Goal: Task Accomplishment & Management: Manage account settings

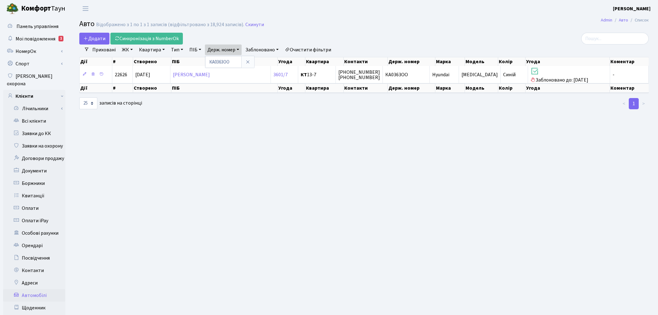
select select "25"
click at [245, 23] on link "Скинути" at bounding box center [254, 25] width 19 height 6
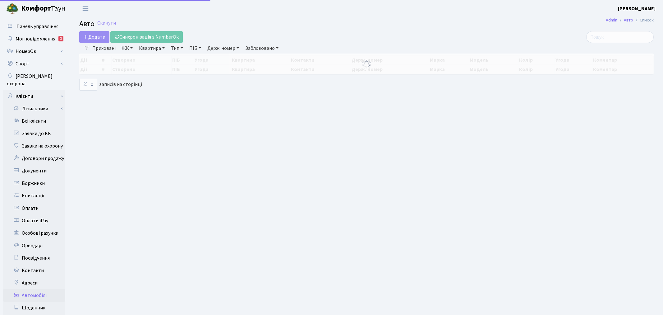
select select "25"
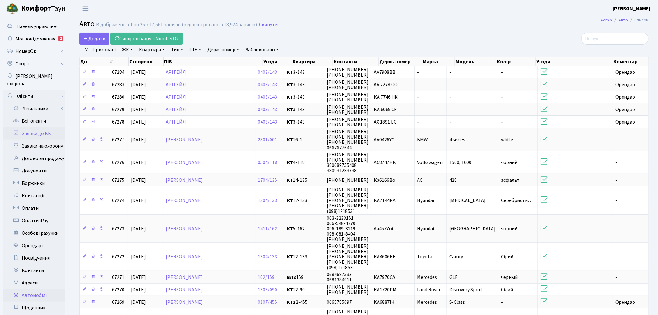
click at [63, 128] on link "Заявки до КК" at bounding box center [34, 133] width 62 height 12
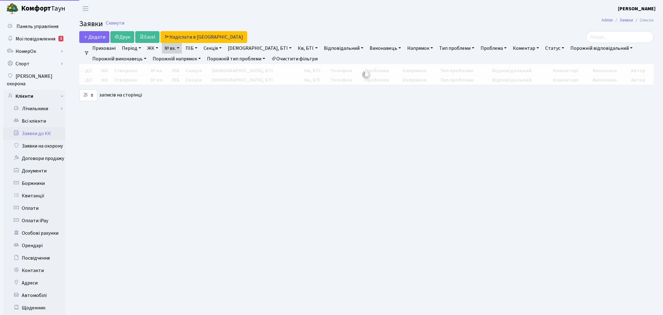
select select "25"
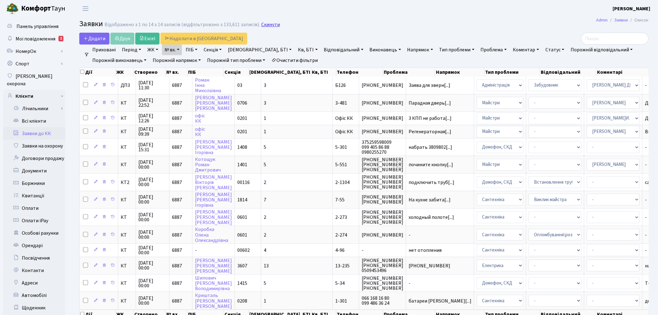
click at [265, 23] on link "Скинути" at bounding box center [270, 25] width 19 height 6
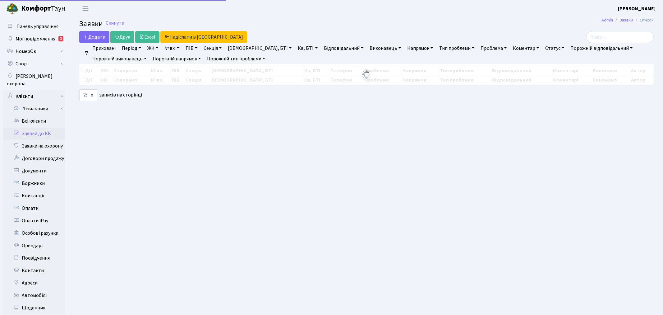
select select "25"
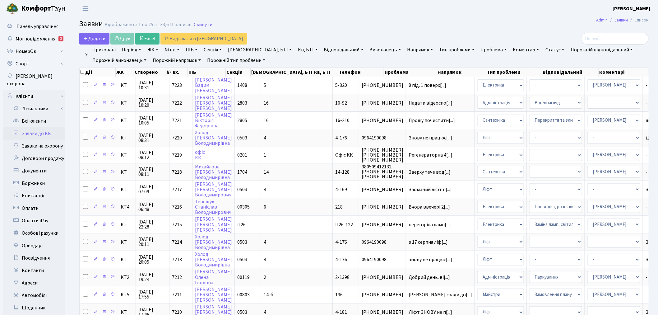
click at [45, 128] on link "Заявки до КК" at bounding box center [34, 133] width 62 height 12
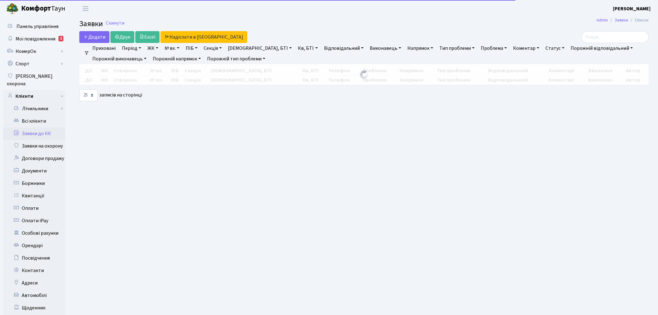
select select "25"
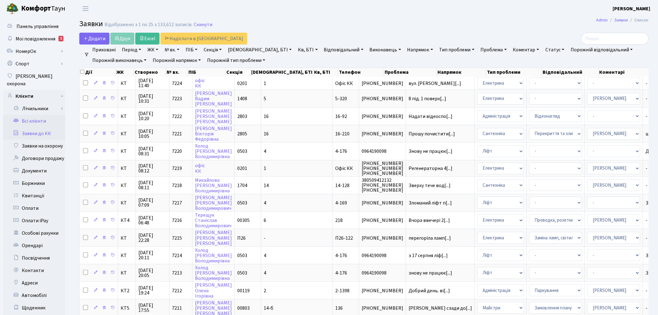
click at [40, 115] on link "Всі клієнти" at bounding box center [34, 121] width 62 height 12
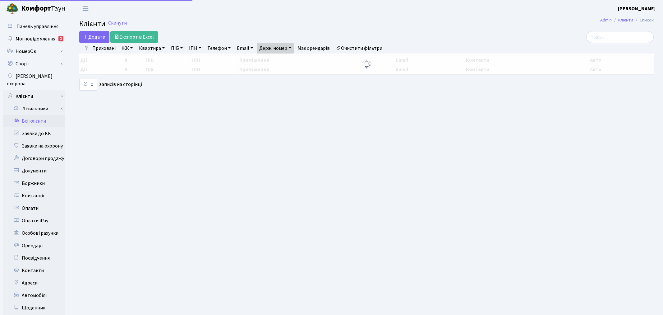
select select "25"
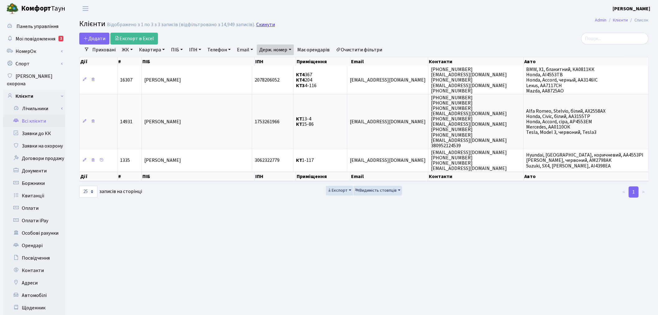
click at [262, 23] on link "Скинути" at bounding box center [265, 25] width 19 height 6
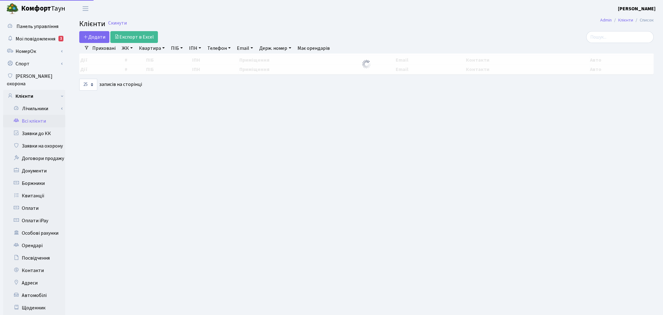
select select "25"
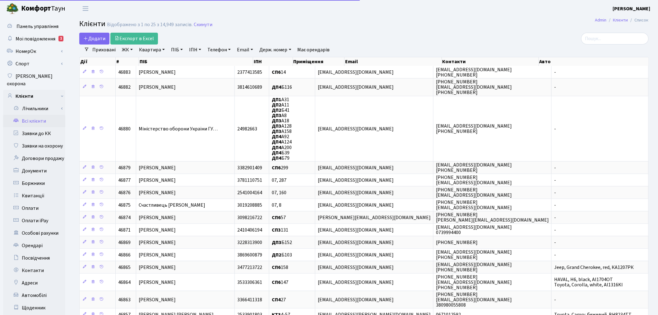
click at [131, 50] on link "ЖК" at bounding box center [127, 49] width 16 height 11
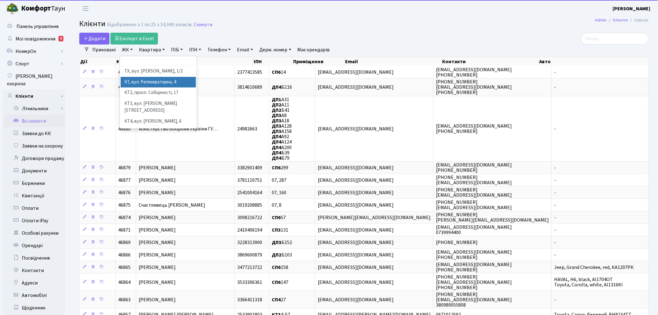
drag, startPoint x: 142, startPoint y: 81, endPoint x: 146, endPoint y: 72, distance: 10.0
click at [142, 81] on li "КТ, вул. Регенераторна, 4" at bounding box center [158, 82] width 75 height 11
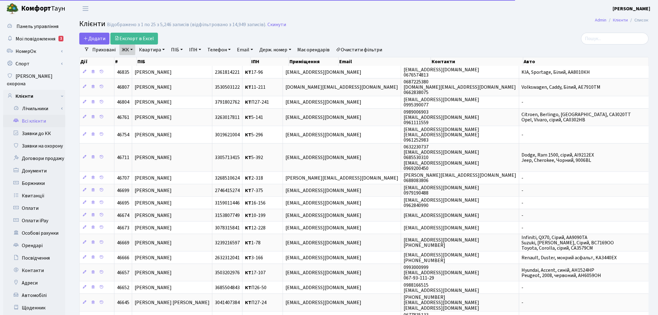
click at [148, 50] on link "Квартира" at bounding box center [152, 49] width 31 height 11
click at [151, 61] on input "text" at bounding box center [155, 62] width 36 height 12
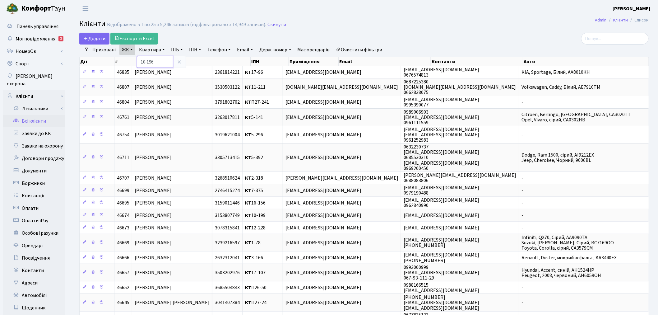
type input "10-196"
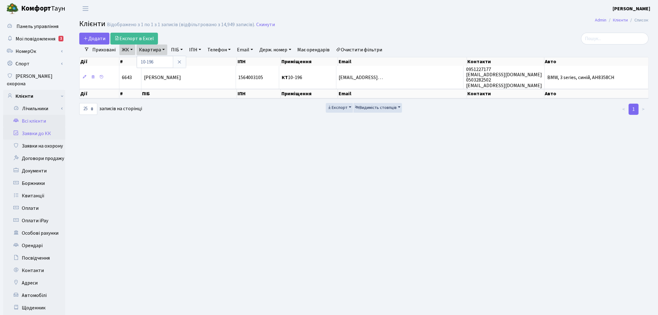
click at [53, 129] on link "Заявки до КК" at bounding box center [34, 133] width 62 height 12
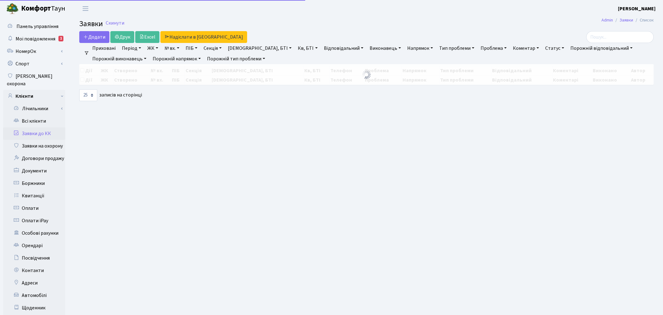
select select "25"
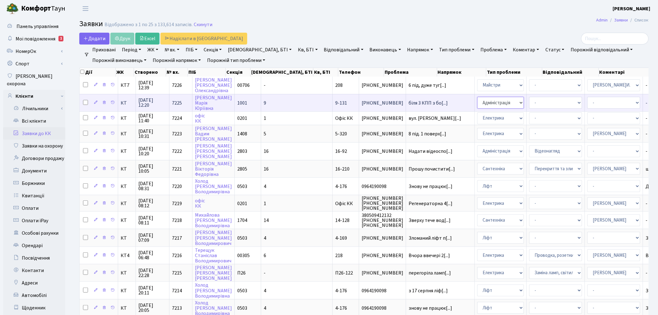
click at [477, 101] on select "- Адміністрація Домофон, СКД Ліфт Майстри Сантехніка Економічний відділ Електри…" at bounding box center [500, 103] width 47 height 12
select select "1"
click at [588, 98] on select "- Адміністратор ЖК КТ Вижул В. В. Гордієнко Н.В. Дядюшкін Д.Ю. Кипчук Т. А. Кла…" at bounding box center [614, 103] width 53 height 12
select select "42"
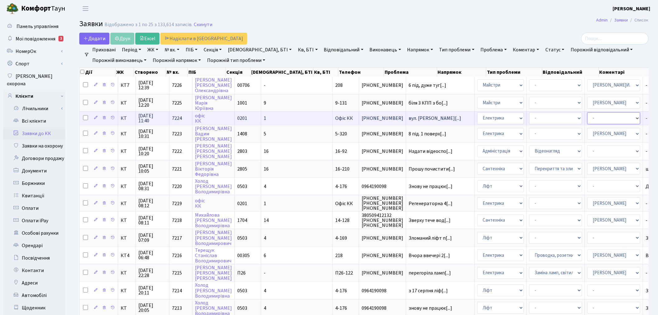
click at [588, 117] on select "- Адміністратор ЖК КТ Вижул В. В. Гордієнко Н.В. Дядюшкін Д.Ю. Кипчук Т. А. Кла…" at bounding box center [614, 118] width 53 height 12
select select "22"
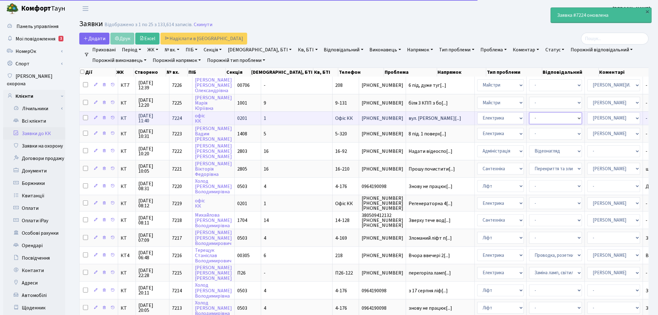
click at [529, 113] on select "- Виклик майстра Монтаж/демонтаж електролічильника Опломбування\розпломбування …" at bounding box center [555, 118] width 53 height 12
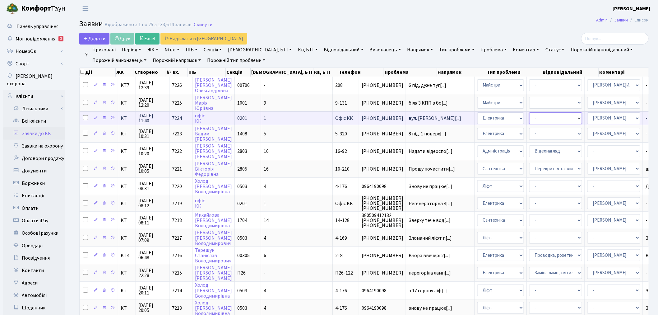
select select "40"
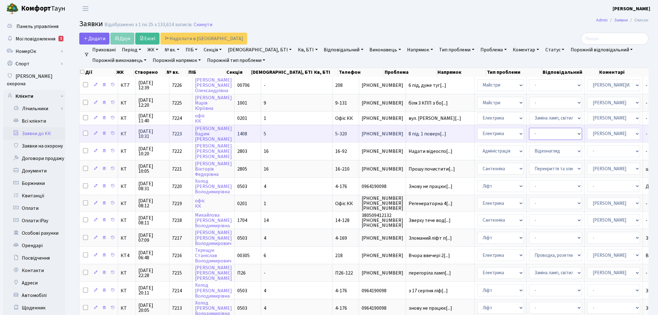
click at [529, 135] on select "- Виклик майстра Монтаж/демонтаж електролічильника Опломбування\розпломбування …" at bounding box center [555, 134] width 53 height 12
select select "40"
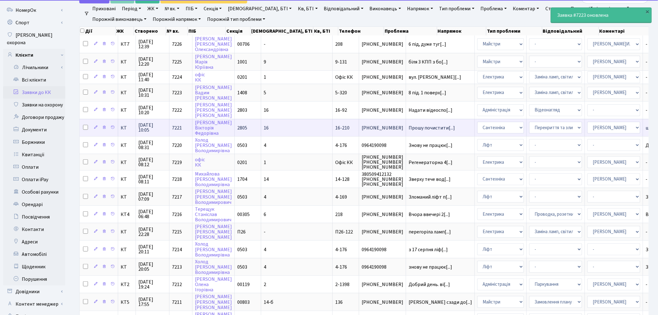
scroll to position [69, 0]
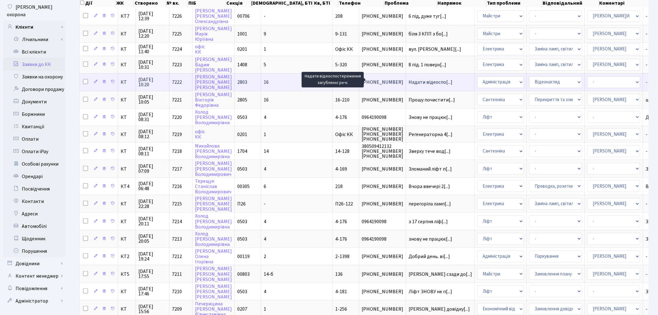
click at [409, 80] on span "Надати відеоспо[...]" at bounding box center [431, 82] width 44 height 7
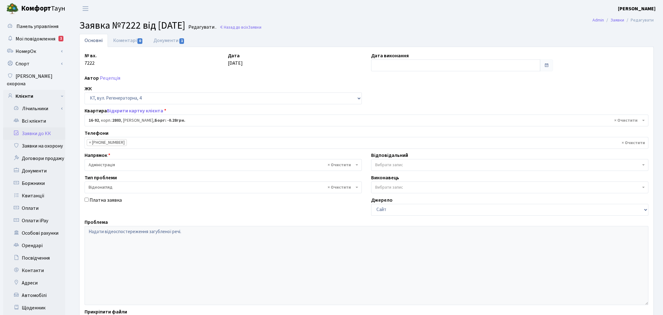
select select "8653"
select select "45"
click at [178, 40] on link "Документи 1" at bounding box center [169, 40] width 42 height 13
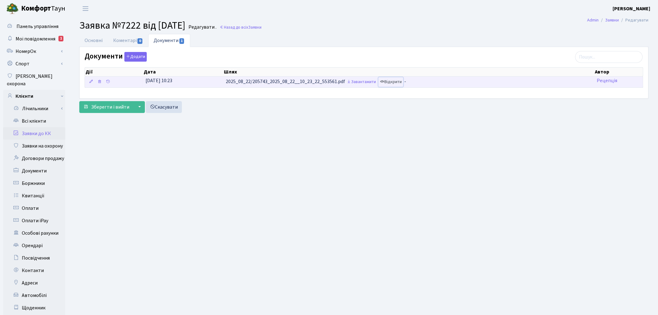
click at [398, 84] on link "Відкрити" at bounding box center [391, 82] width 25 height 10
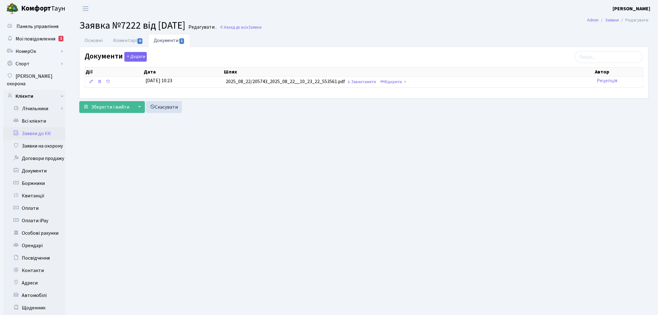
click at [54, 129] on link "Заявки до КК" at bounding box center [34, 133] width 62 height 12
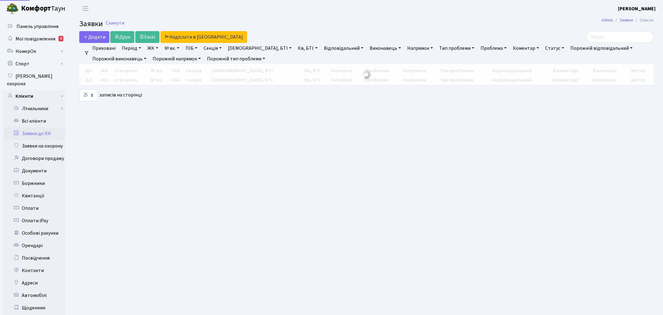
select select "25"
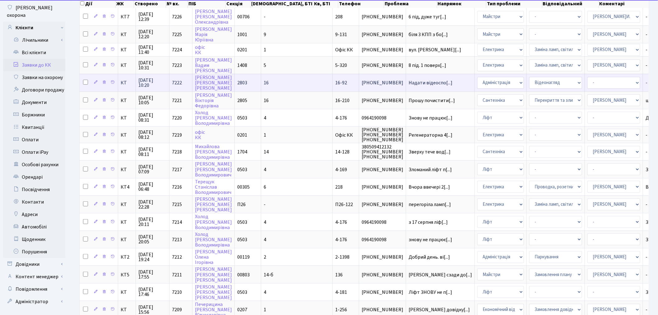
scroll to position [69, 0]
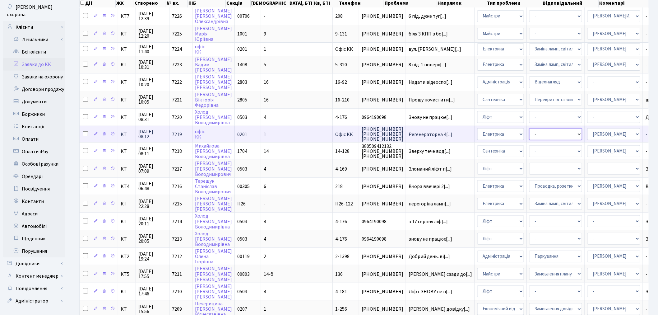
click at [529, 130] on select "- Виклик майстра Монтаж/демонтаж електролічильника Опломбування\розпломбування …" at bounding box center [555, 134] width 53 height 12
select select "40"
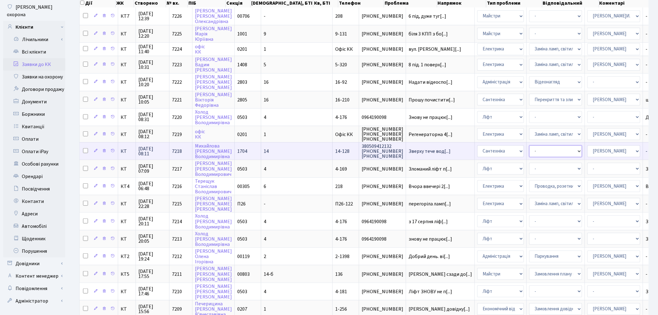
click at [529, 148] on select "- Виклик майстра Замовлення технічних умов Заміна елементу інженерного вузла те…" at bounding box center [555, 151] width 53 height 12
select select "32"
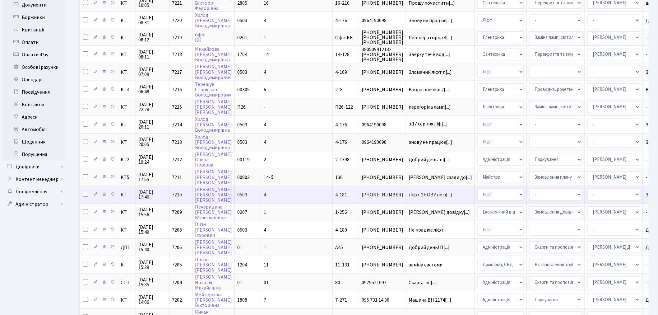
scroll to position [173, 0]
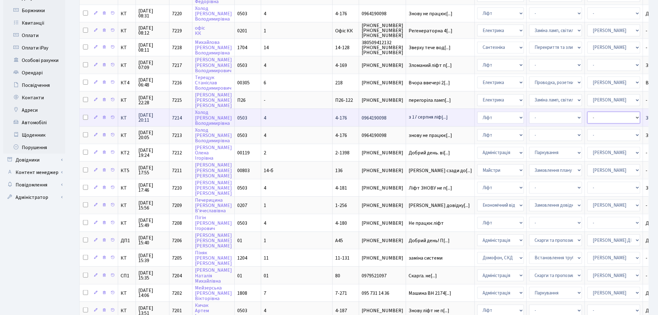
drag, startPoint x: 551, startPoint y: 110, endPoint x: 553, endPoint y: 114, distance: 4.6
click at [588, 112] on select "- Адміністратор ЖК КТ Вижул В. В. Гордієнко Н.В. Дядюшкін Д.Ю. Кипчук Т. А. Кла…" at bounding box center [614, 118] width 53 height 12
select select "11"
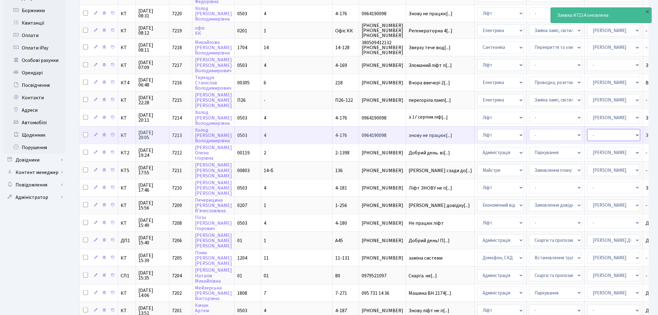
click at [588, 129] on select "- Адміністратор ЖК КТ Вижул В. В. Гордієнко Н.В. Дядюшкін Д.Ю. Кипчук Т. А. Кла…" at bounding box center [614, 135] width 53 height 12
select select "11"
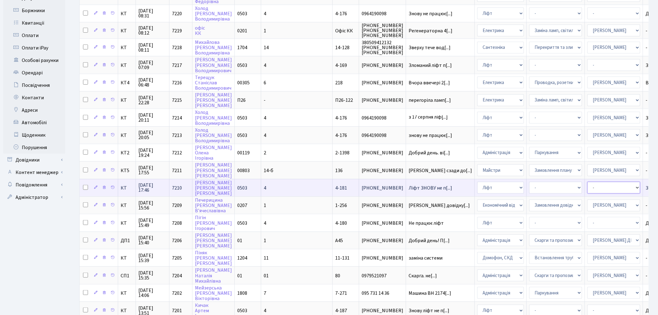
click at [588, 182] on select "- Адміністратор ЖК КТ Вижул В. В. Гордієнко Н.В. Дядюшкін Д.Ю. Кипчук Т. А. Кла…" at bounding box center [614, 188] width 53 height 12
select select "11"
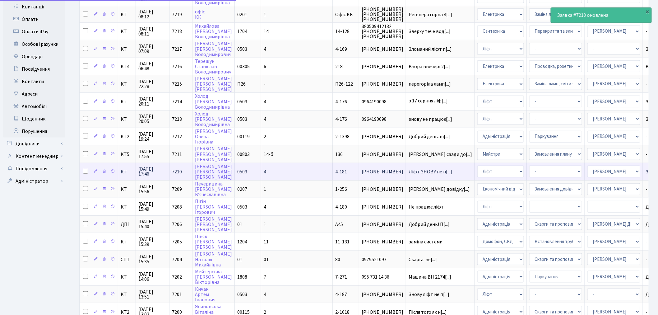
scroll to position [226, 0]
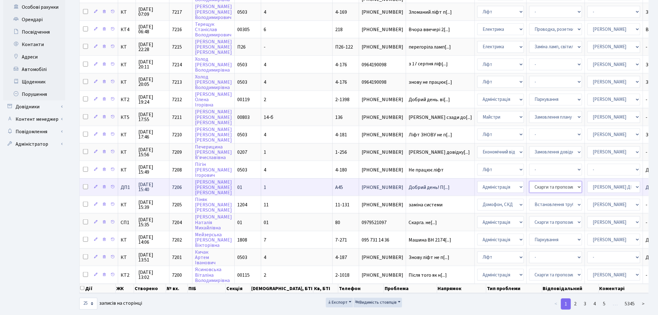
click at [529, 181] on select "- Відеонагляд Замовлення плану комунікацій Замовлення технічних умов Спільне ви…" at bounding box center [555, 187] width 53 height 12
click at [436, 310] on footer "Розроблено Massive Kinetic ." at bounding box center [329, 318] width 658 height 16
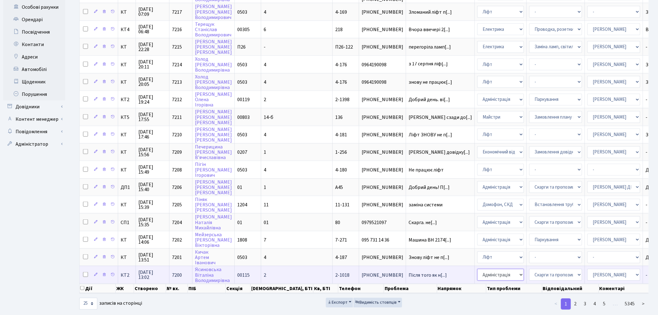
click at [477, 269] on select "- Адміністрація Домофон, СКД Ліфт Майстри Сантехніка Економічний відділ Електри…" at bounding box center [500, 275] width 47 height 12
select select "1"
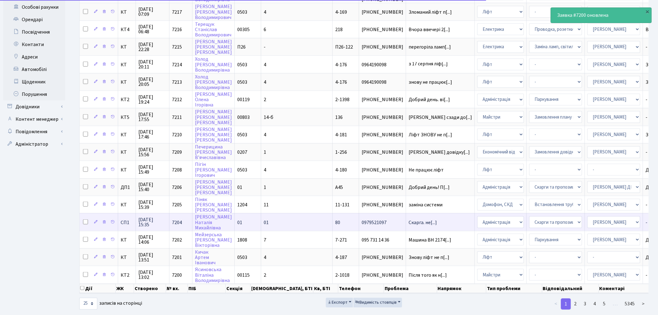
click at [406, 213] on td "Скарга. не[...]" at bounding box center [440, 221] width 69 height 17
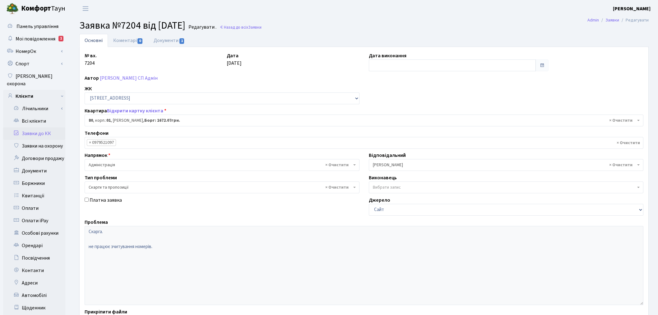
select select "20005"
select select "55"
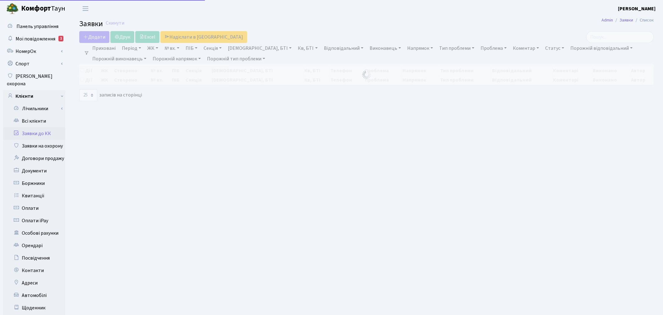
select select "25"
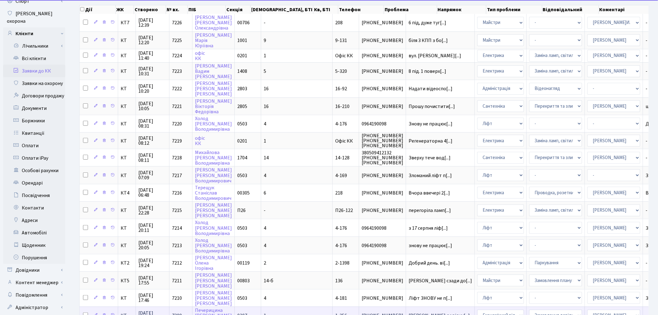
scroll to position [226, 0]
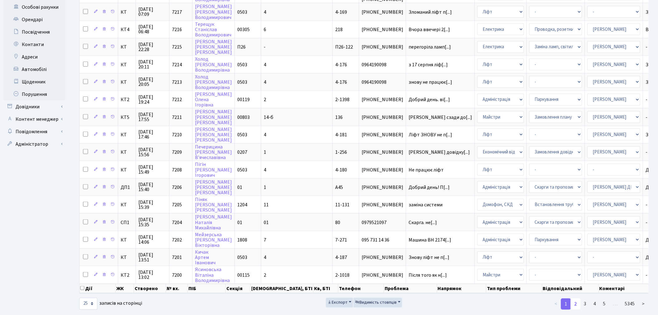
click at [578, 298] on link "2" at bounding box center [576, 303] width 10 height 11
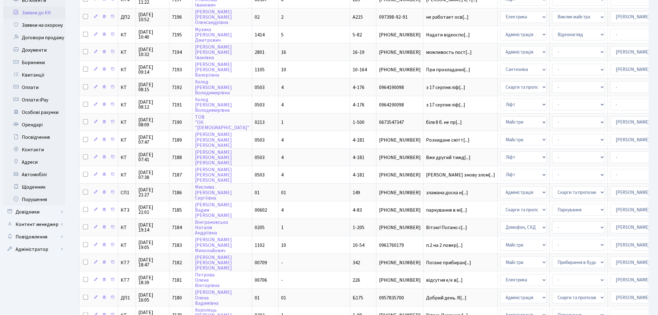
scroll to position [0, 0]
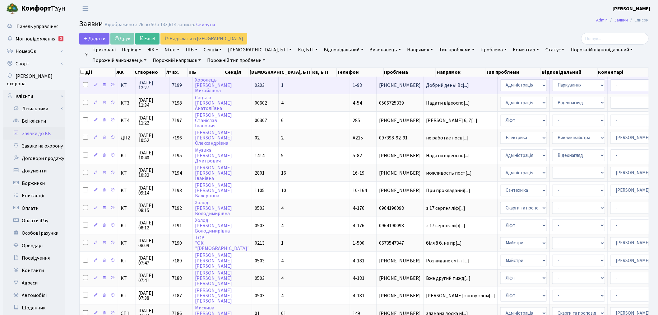
click at [424, 82] on td "Добрий день! Вс[...]" at bounding box center [461, 85] width 74 height 17
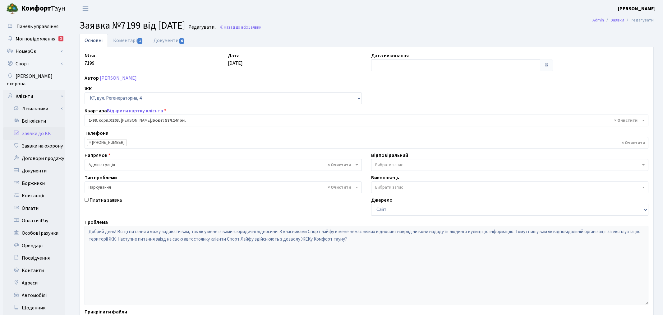
select select "98"
select select "66"
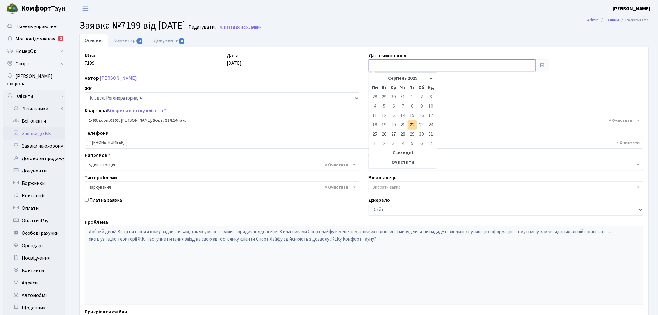
click at [390, 64] on input "text" at bounding box center [452, 65] width 167 height 12
click at [131, 40] on link "Коментарі 1" at bounding box center [128, 40] width 40 height 13
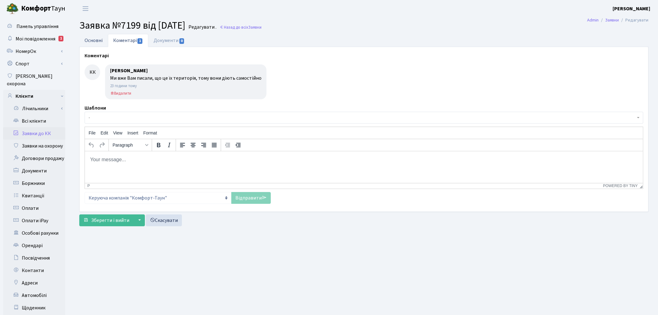
click at [90, 35] on link "Основні" at bounding box center [93, 40] width 29 height 13
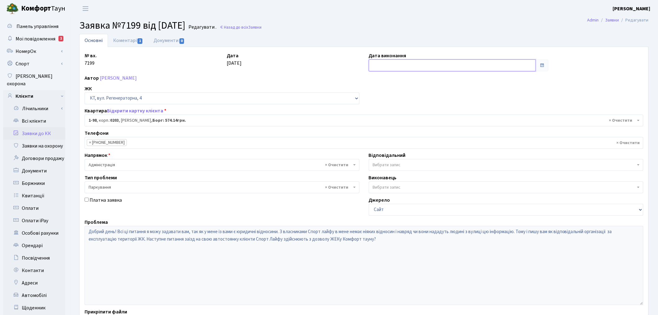
drag, startPoint x: 398, startPoint y: 67, endPoint x: 398, endPoint y: 71, distance: 3.4
click at [398, 67] on input "text" at bounding box center [452, 65] width 167 height 12
click at [412, 125] on td "22" at bounding box center [412, 124] width 9 height 9
type input "[DATE]"
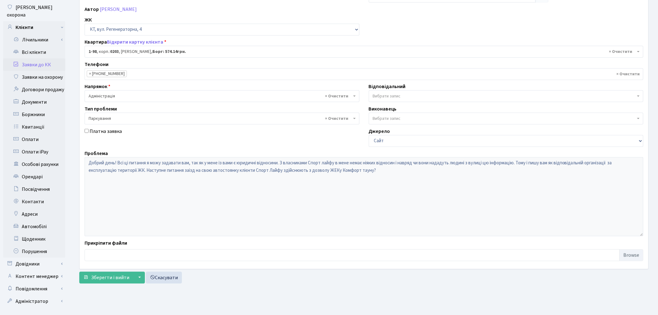
scroll to position [72, 0]
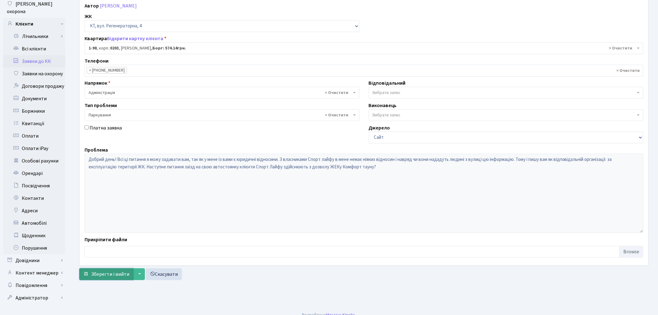
click at [105, 272] on button "Зберегти і вийти" at bounding box center [106, 274] width 54 height 12
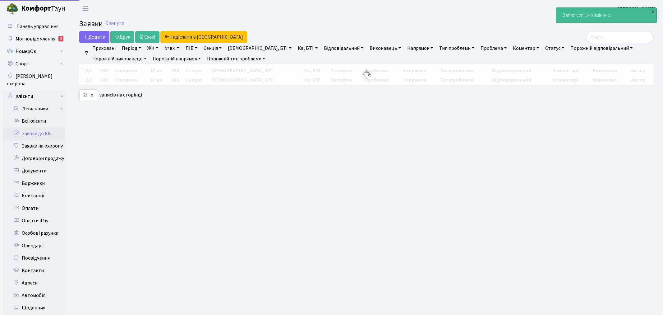
select select "25"
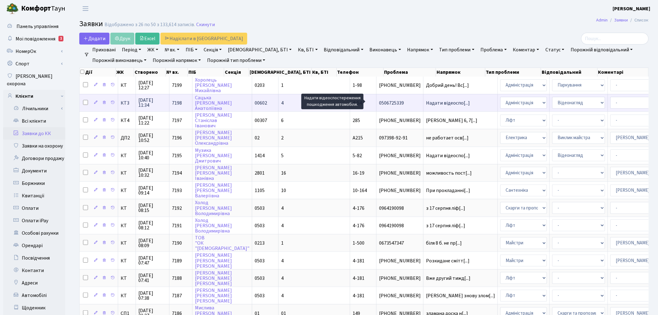
click at [426, 102] on span "Надати відеоспо[...]" at bounding box center [448, 103] width 44 height 7
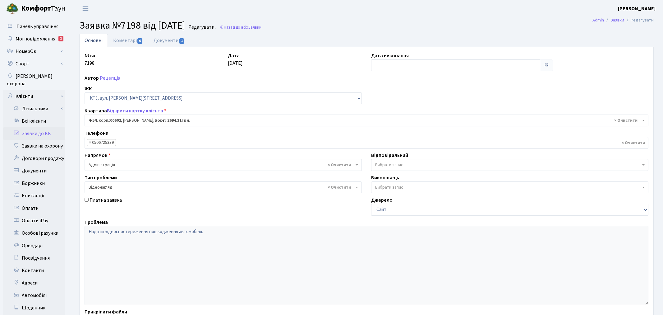
select select "16513"
select select "45"
click at [173, 42] on link "Документи 1" at bounding box center [169, 40] width 42 height 13
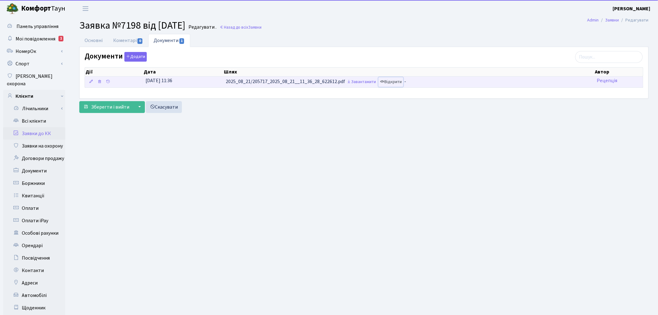
click at [389, 82] on link "Відкрити" at bounding box center [391, 82] width 25 height 10
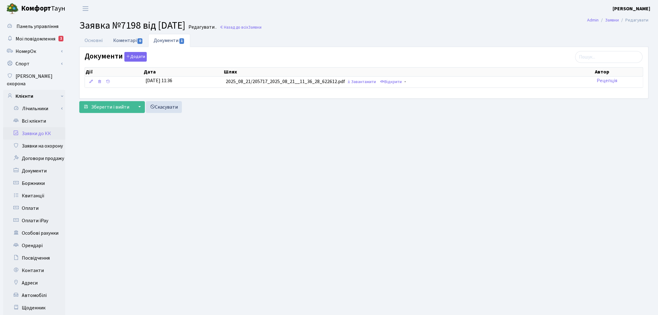
drag, startPoint x: 106, startPoint y: 37, endPoint x: 115, endPoint y: 41, distance: 10.2
click at [106, 37] on link "Основні" at bounding box center [93, 40] width 29 height 13
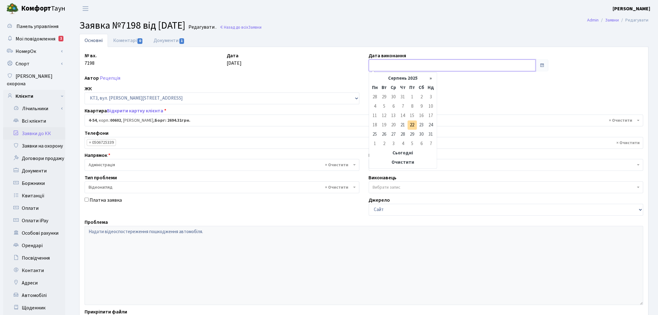
click at [390, 70] on input "text" at bounding box center [452, 65] width 167 height 12
click at [411, 123] on td "22" at bounding box center [412, 124] width 9 height 9
type input "[DATE]"
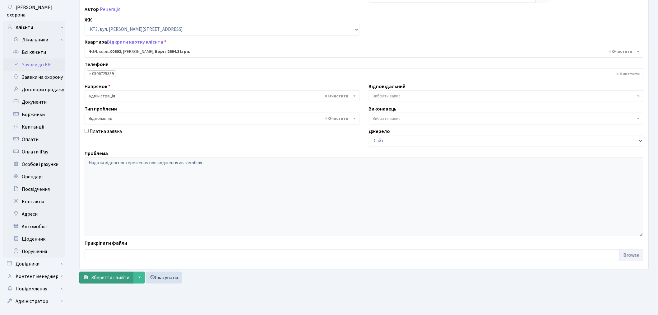
scroll to position [72, 0]
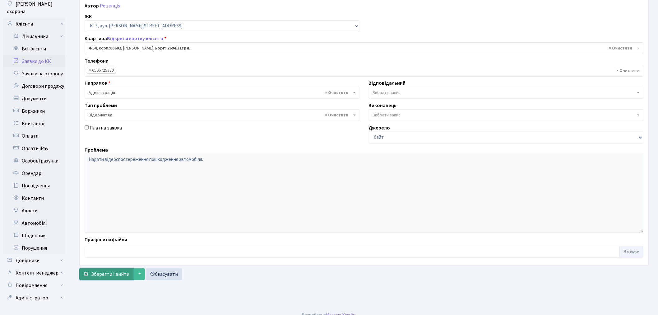
click at [105, 275] on span "Зберегти і вийти" at bounding box center [110, 274] width 38 height 7
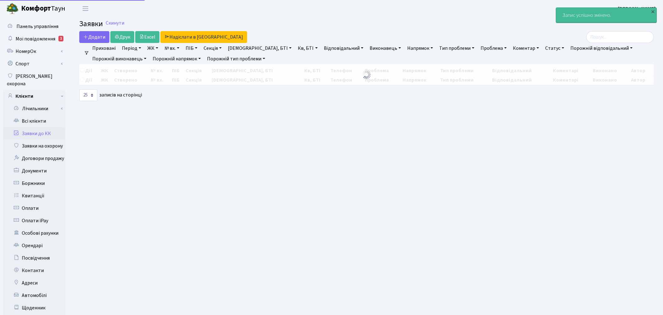
select select "25"
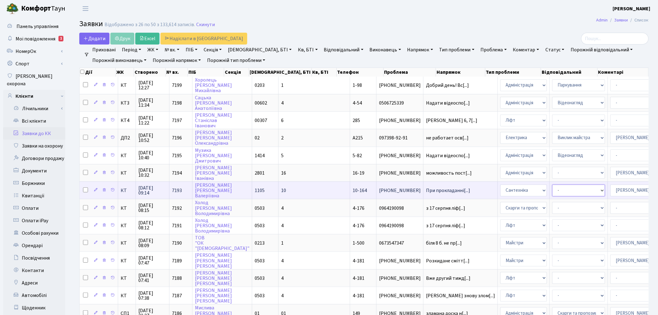
click at [552, 188] on select "- Виклик майстра Замовлення технічних умов Заміна елементу інженерного вузла те…" at bounding box center [578, 190] width 53 height 12
select select "29"
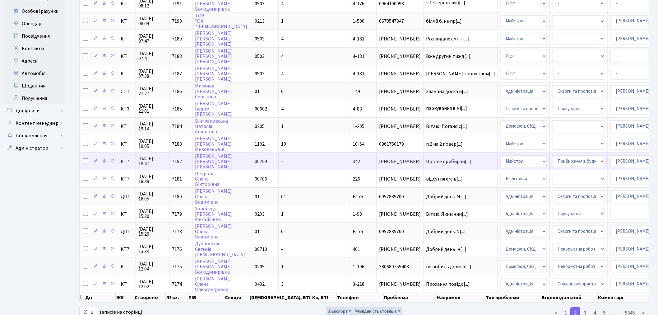
scroll to position [230, 0]
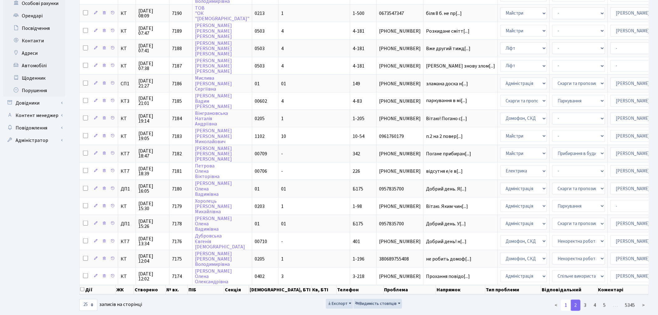
click at [564, 300] on link "1" at bounding box center [566, 305] width 10 height 11
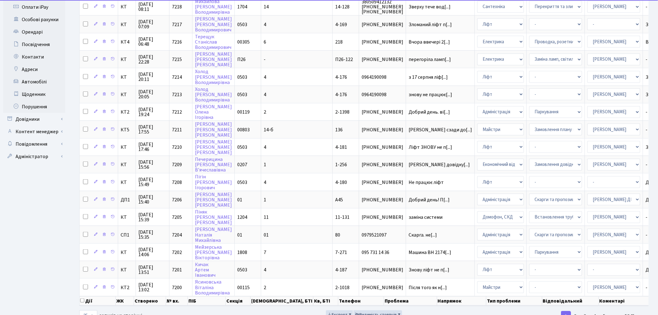
scroll to position [0, 0]
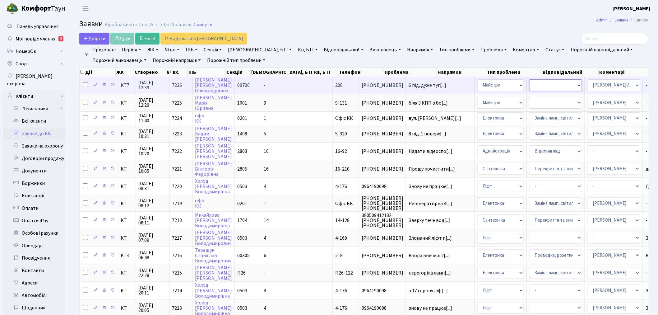
click at [529, 85] on select "- Замовлення плану комунікацій Дитячі майданчики Озеленення Прибирання в будинк…" at bounding box center [555, 85] width 53 height 12
select select "62"
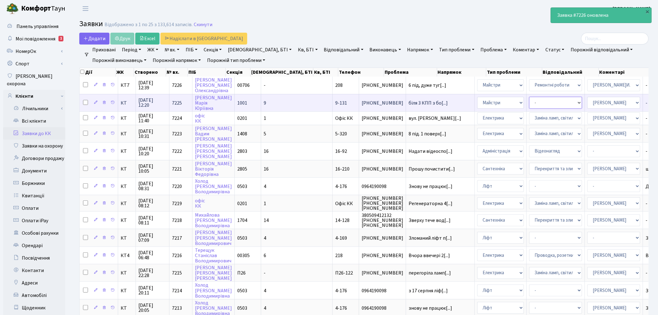
click at [529, 102] on select "- Замовлення плану комунікацій Дитячі майданчики Озеленення Прибирання в будинк…" at bounding box center [555, 103] width 53 height 12
select select "59"
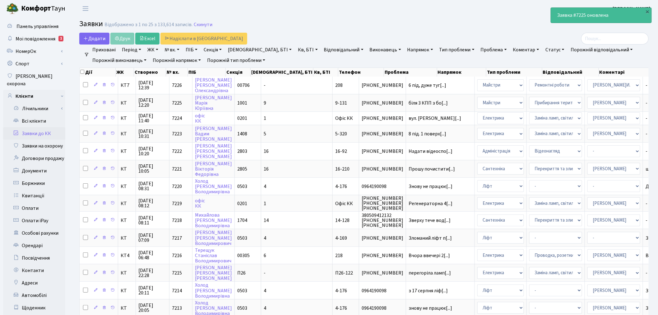
click at [471, 26] on h2 "Заявки Відображено з 1 по 25 з 133,614 записів. Скинути" at bounding box center [364, 25] width 570 height 11
